Goal: Task Accomplishment & Management: Manage account settings

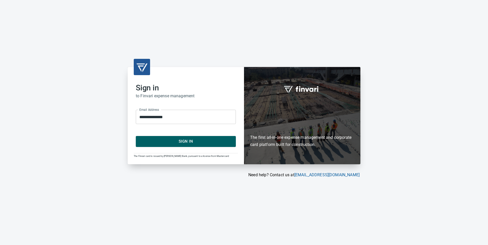
click at [199, 142] on span "Sign In" at bounding box center [185, 141] width 89 height 7
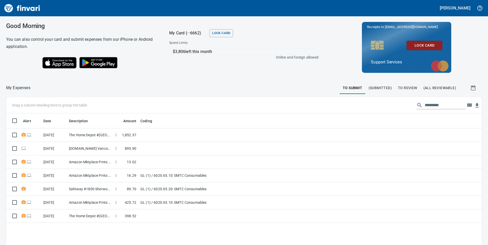
scroll to position [185, 468]
click at [409, 86] on span "To Review" at bounding box center [407, 88] width 19 height 6
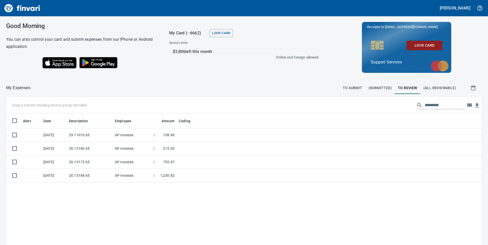
click at [353, 86] on span "To Submit" at bounding box center [352, 88] width 20 height 6
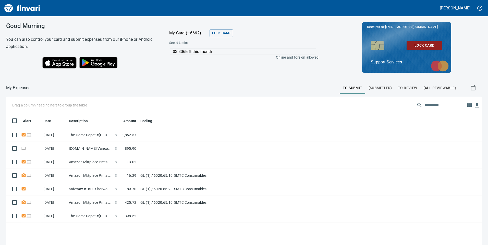
scroll to position [185, 468]
click at [405, 88] on span "To Review" at bounding box center [407, 88] width 19 height 6
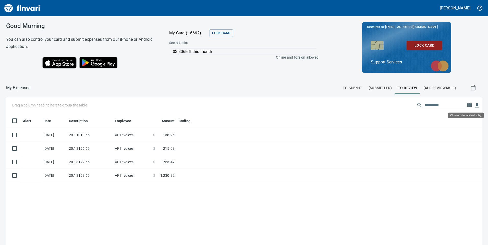
scroll to position [185, 468]
click at [467, 104] on icon "button" at bounding box center [469, 105] width 4 height 3
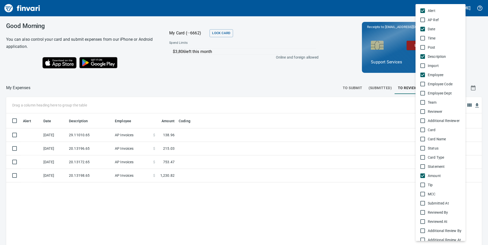
click at [389, 134] on div at bounding box center [244, 122] width 488 height 245
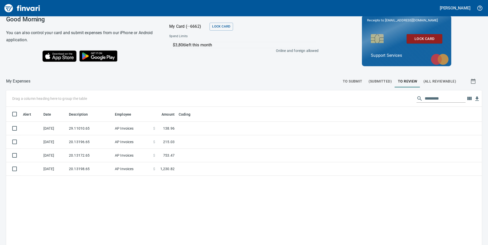
scroll to position [6, 0]
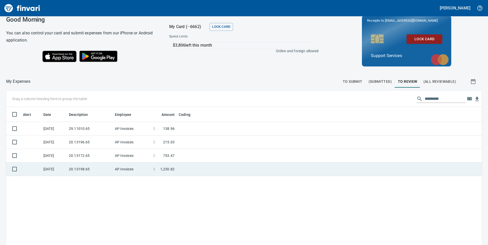
click at [151, 171] on td "$ 1,230.82" at bounding box center [163, 170] width 25 height 14
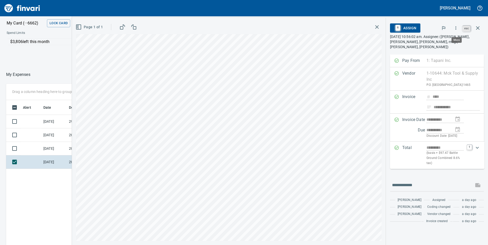
scroll to position [185, 340]
click at [477, 27] on icon "button" at bounding box center [477, 28] width 6 height 6
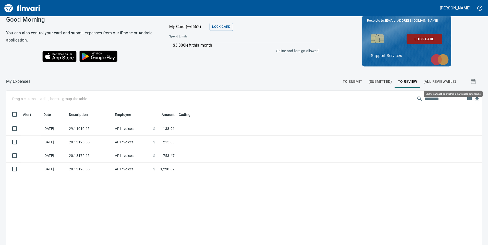
scroll to position [185, 468]
click at [468, 78] on button "button" at bounding box center [473, 81] width 16 height 12
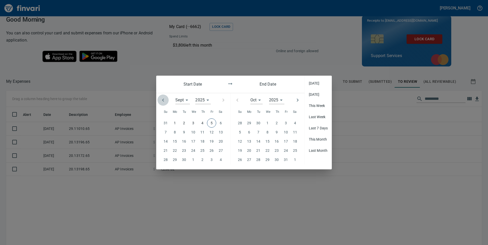
click at [162, 99] on icon "button" at bounding box center [163, 100] width 6 height 6
type input "*"
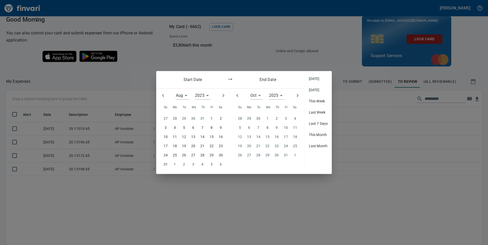
click at [210, 119] on p "1" at bounding box center [211, 119] width 2 height 6
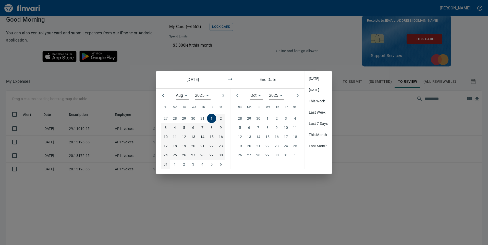
click at [164, 163] on p "31" at bounding box center [165, 165] width 4 height 6
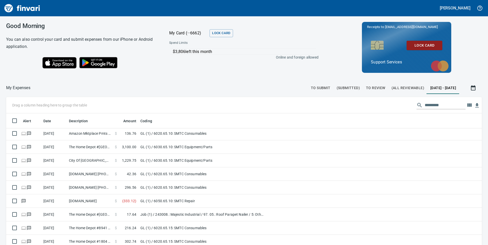
scroll to position [484, 0]
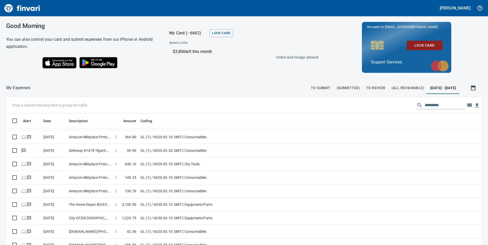
click at [448, 88] on span "[DATE] - [DATE]" at bounding box center [443, 88] width 26 height 6
click at [391, 88] on span "(All Reviewable)" at bounding box center [407, 88] width 33 height 6
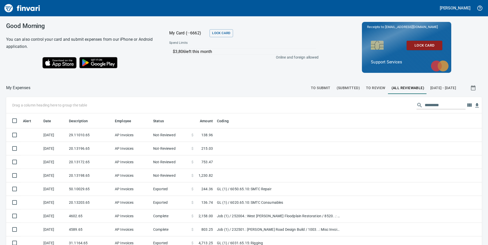
click at [366, 87] on span "To Review" at bounding box center [375, 88] width 19 height 6
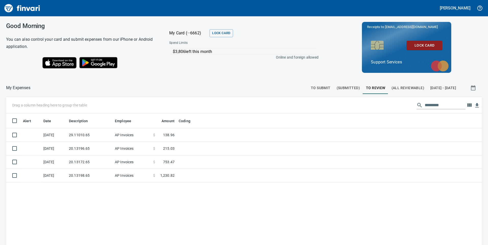
scroll to position [185, 468]
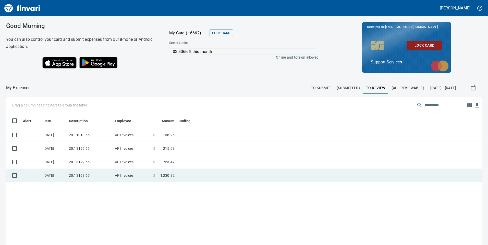
click at [142, 173] on td "AP Invoices" at bounding box center [132, 176] width 38 height 14
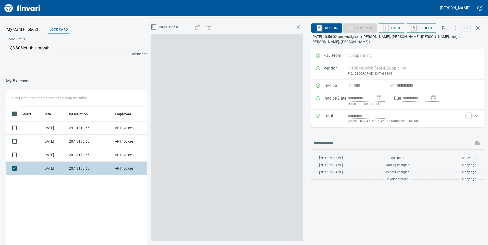
scroll to position [185, 340]
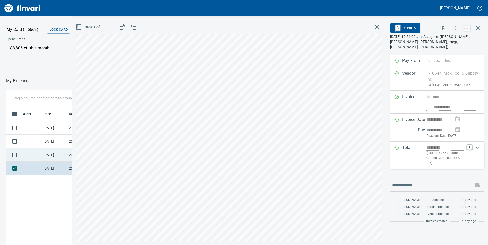
click at [59, 154] on td "[DATE]" at bounding box center [53, 155] width 25 height 14
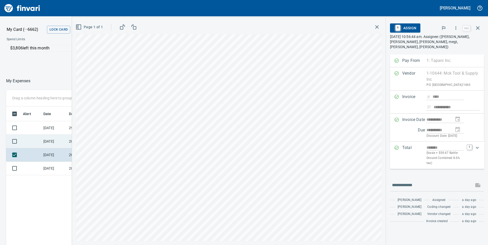
click at [55, 140] on td "[DATE]" at bounding box center [53, 142] width 25 height 14
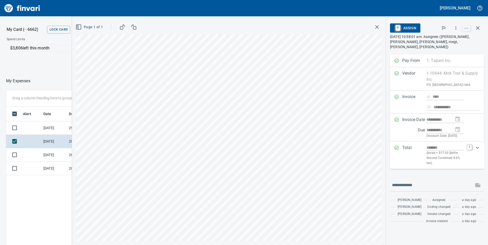
click at [406, 25] on span "R Assign" at bounding box center [405, 28] width 22 height 9
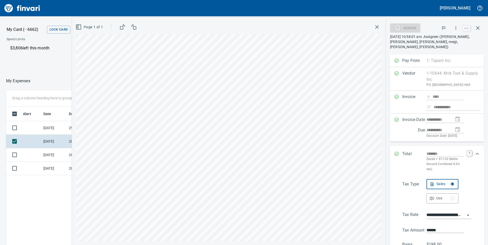
scroll to position [71, 0]
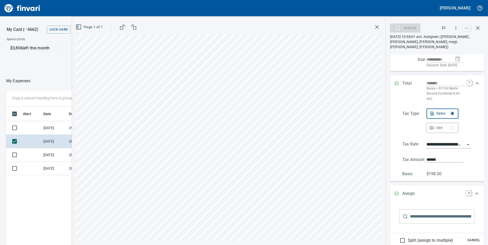
click at [423, 218] on input "text" at bounding box center [442, 217] width 65 height 14
click at [476, 29] on icon "button" at bounding box center [477, 28] width 6 height 6
click at [479, 28] on div "**********" at bounding box center [280, 122] width 416 height 245
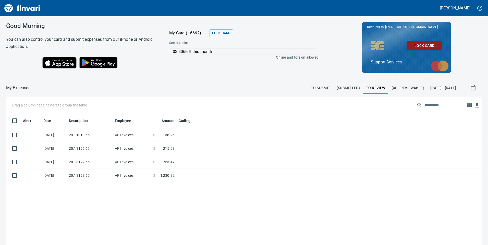
click at [487, 28] on div at bounding box center [488, 122] width 0 height 245
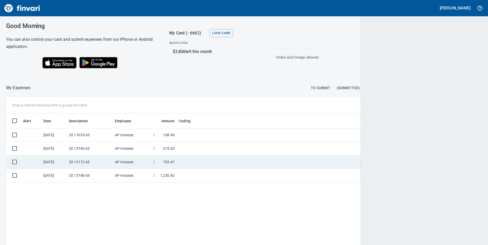
click at [99, 148] on td "20.13196.65" at bounding box center [90, 149] width 46 height 14
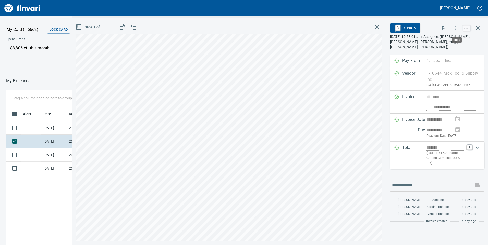
click at [456, 30] on icon "button" at bounding box center [455, 27] width 5 height 5
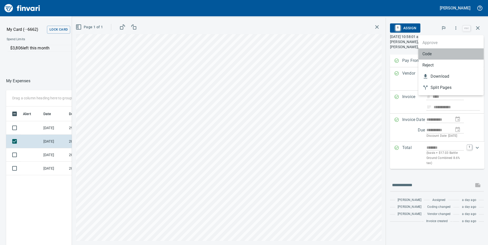
click at [434, 55] on span "Code" at bounding box center [450, 54] width 57 height 6
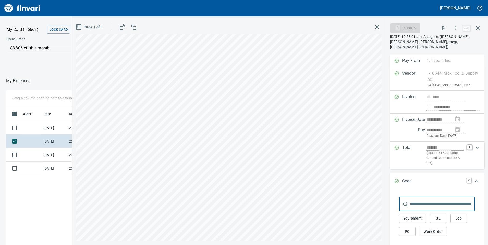
click at [436, 216] on span "GL" at bounding box center [438, 218] width 8 height 6
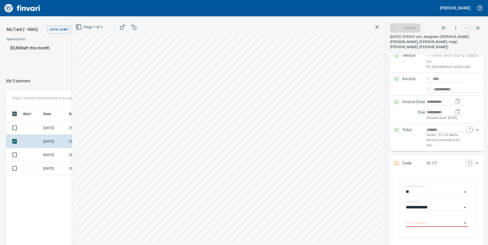
scroll to position [51, 0]
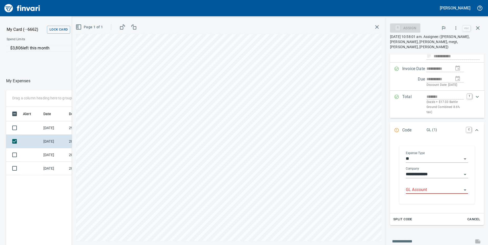
click at [427, 189] on input "GL Account" at bounding box center [433, 190] width 56 height 7
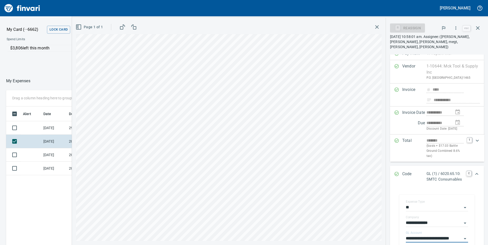
scroll to position [0, 0]
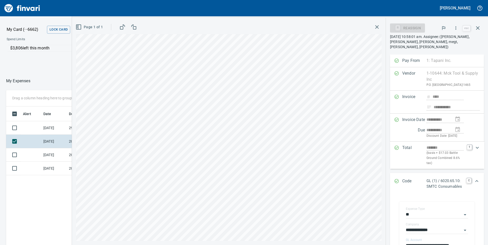
type input "**********"
click at [435, 28] on div "A Approve R Reject" at bounding box center [431, 27] width 11 height 9
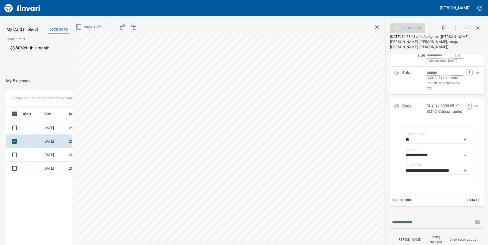
scroll to position [122, 0]
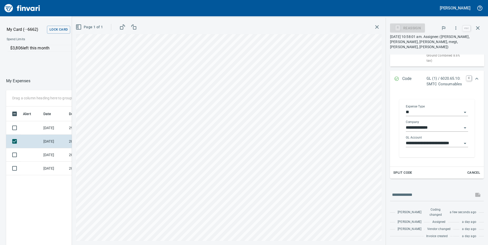
click at [463, 143] on icon "Open" at bounding box center [464, 143] width 3 height 1
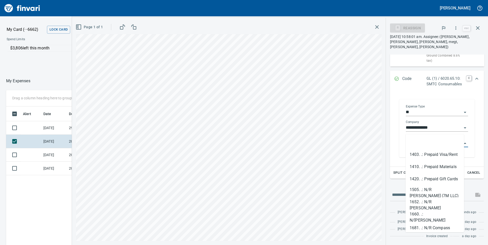
scroll to position [185, 340]
click at [426, 140] on input "**********" at bounding box center [431, 143] width 52 height 7
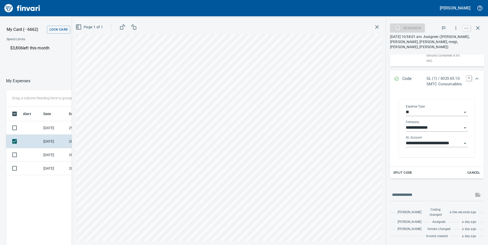
click at [399, 139] on div "**********" at bounding box center [436, 128] width 75 height 58
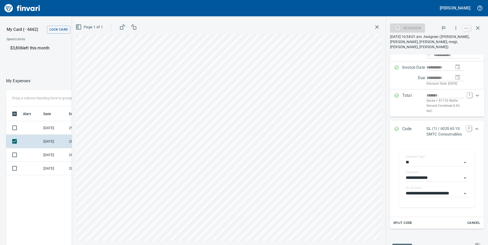
scroll to position [0, 0]
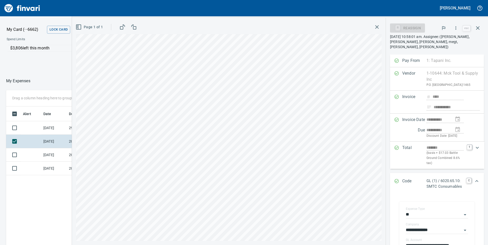
click at [377, 25] on icon "button" at bounding box center [377, 27] width 6 height 6
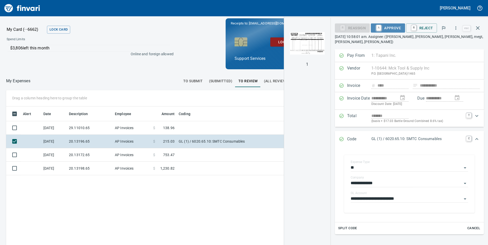
click at [396, 28] on span "A Approve" at bounding box center [388, 28] width 26 height 9
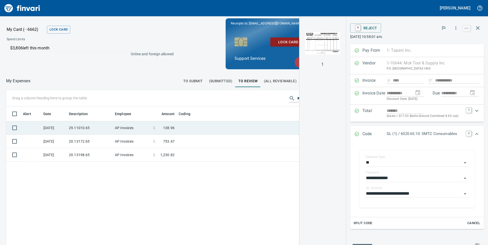
click at [130, 131] on td "AP Invoices" at bounding box center [132, 128] width 38 height 14
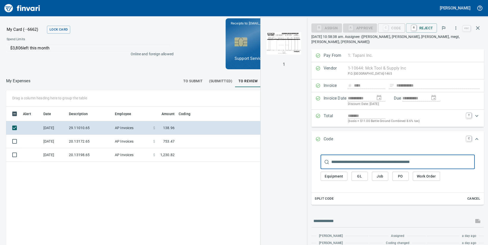
click at [289, 46] on img "button" at bounding box center [283, 43] width 35 height 35
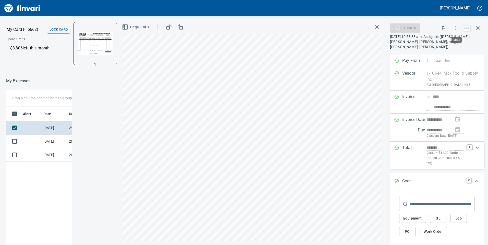
scroll to position [185, 340]
click at [457, 28] on icon "button" at bounding box center [455, 27] width 5 height 5
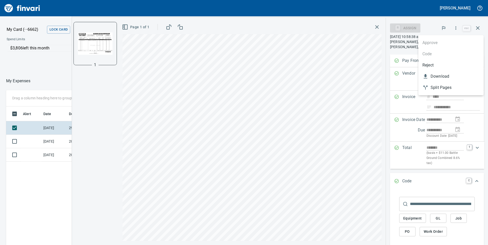
click at [435, 54] on ul "Approve Code Reject Download Split Pages" at bounding box center [450, 65] width 65 height 60
click at [439, 214] on div at bounding box center [244, 122] width 488 height 245
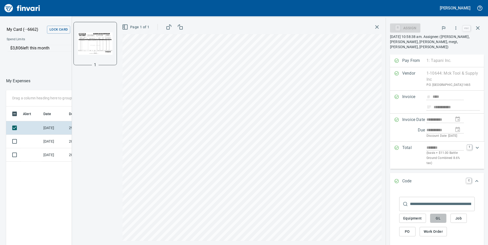
click at [437, 218] on span "GL" at bounding box center [438, 218] width 8 height 6
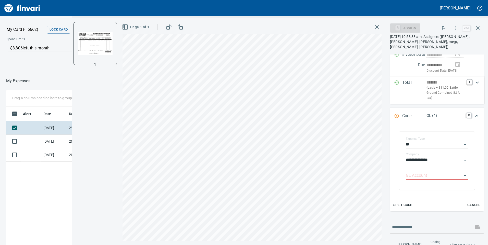
scroll to position [102, 0]
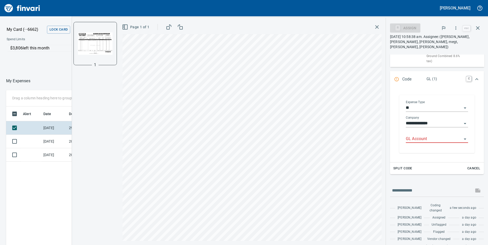
click at [421, 139] on input "GL Account" at bounding box center [433, 139] width 56 height 7
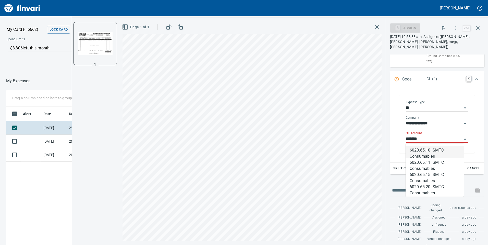
scroll to position [185, 340]
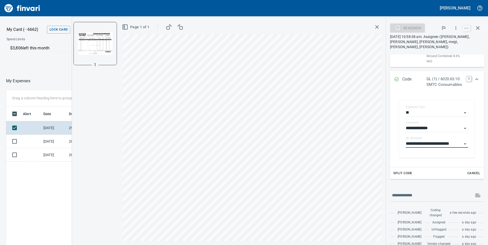
type input "**********"
click at [376, 26] on icon "button" at bounding box center [377, 27] width 4 height 4
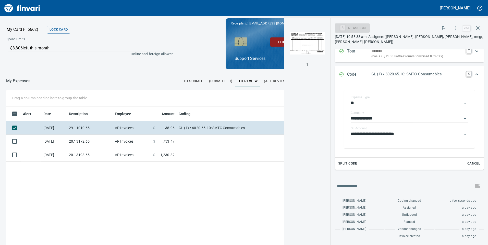
scroll to position [60, 0]
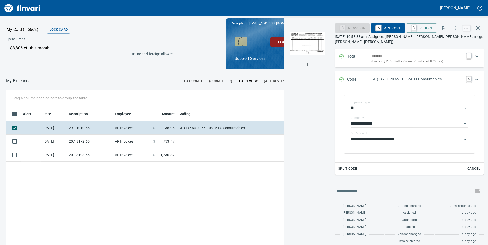
click at [384, 27] on span "A Approve" at bounding box center [388, 28] width 26 height 9
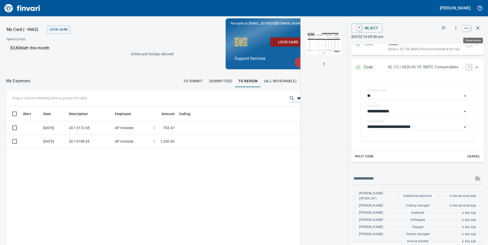
scroll to position [185, 340]
click at [481, 27] on button "button" at bounding box center [477, 28] width 12 height 12
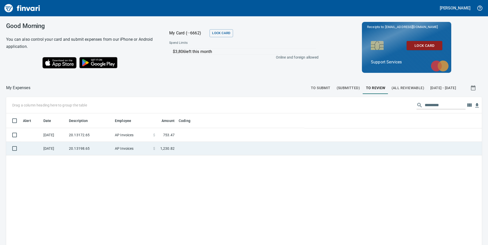
scroll to position [185, 467]
